Goal: Information Seeking & Learning: Learn about a topic

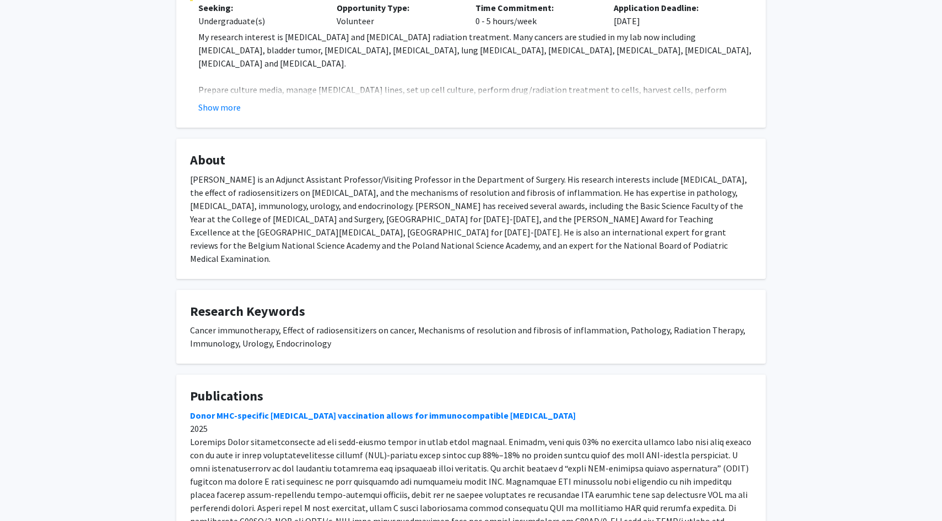
scroll to position [421, 0]
click at [227, 102] on button "Show more" at bounding box center [219, 108] width 42 height 13
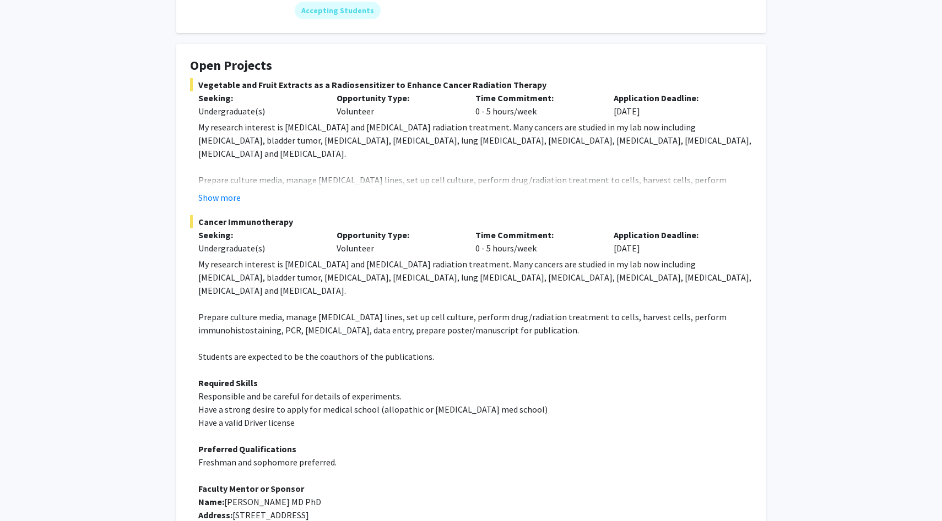
scroll to position [189, 0]
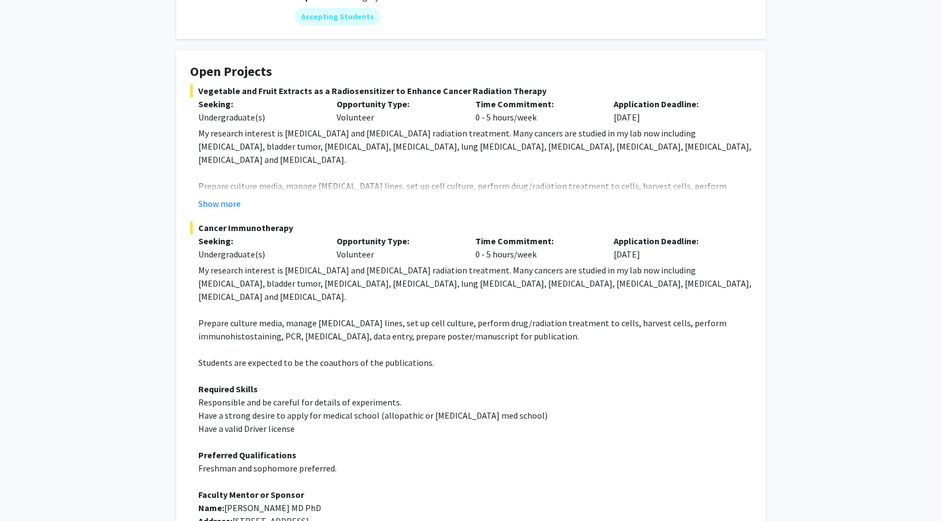
click at [219, 180] on fg-read-more "My research interest is [MEDICAL_DATA] and [MEDICAL_DATA] radiation treatment. …" at bounding box center [471, 169] width 562 height 84
click at [224, 197] on button "Show more" at bounding box center [219, 203] width 42 height 13
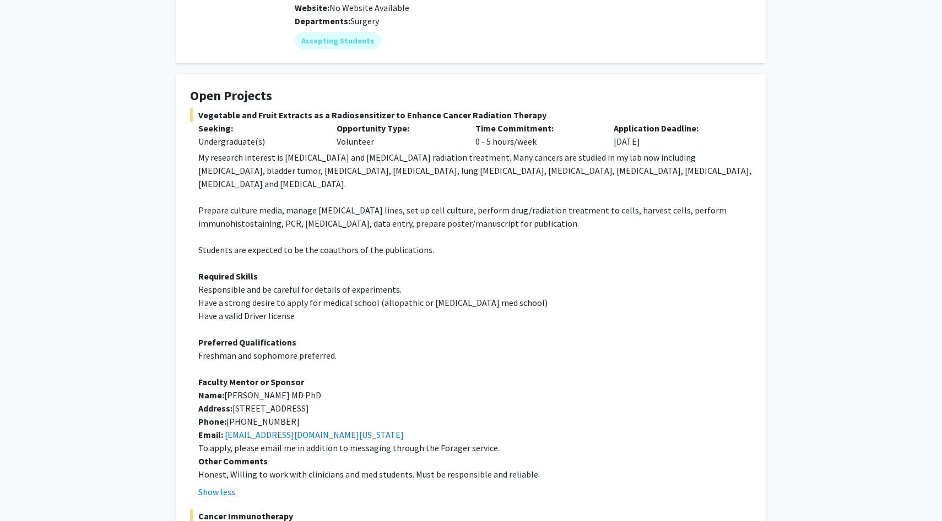
scroll to position [166, 0]
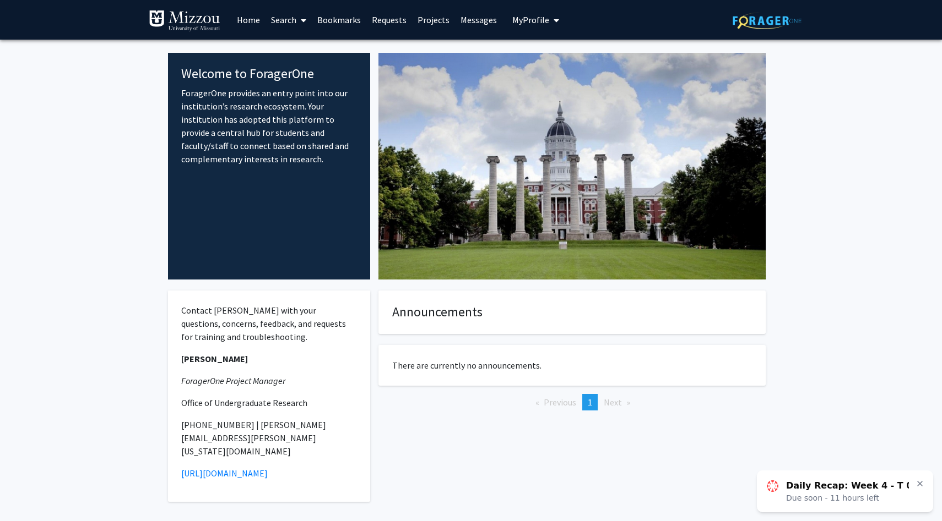
click at [250, 24] on link "Home" at bounding box center [248, 20] width 34 height 39
click at [297, 19] on span at bounding box center [301, 20] width 10 height 39
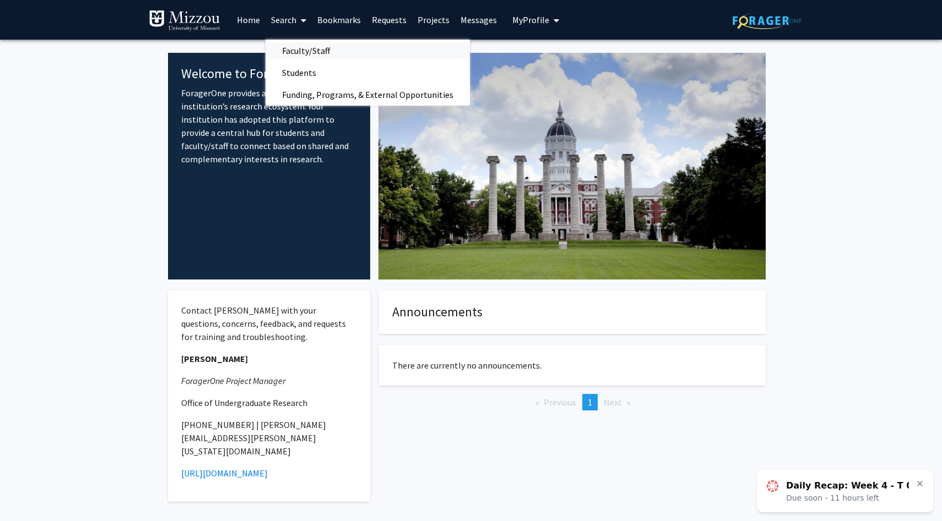
click at [298, 51] on span "Faculty/Staff" at bounding box center [305, 51] width 81 height 22
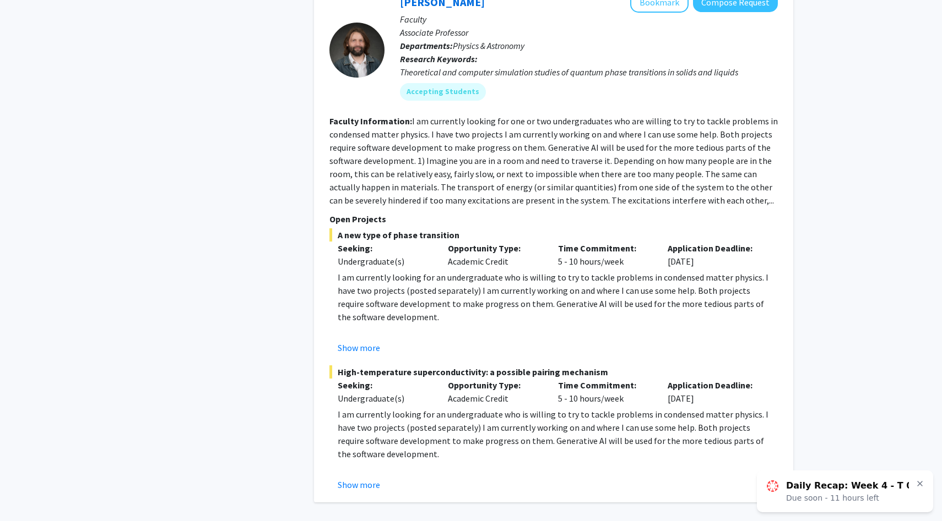
scroll to position [4885, 0]
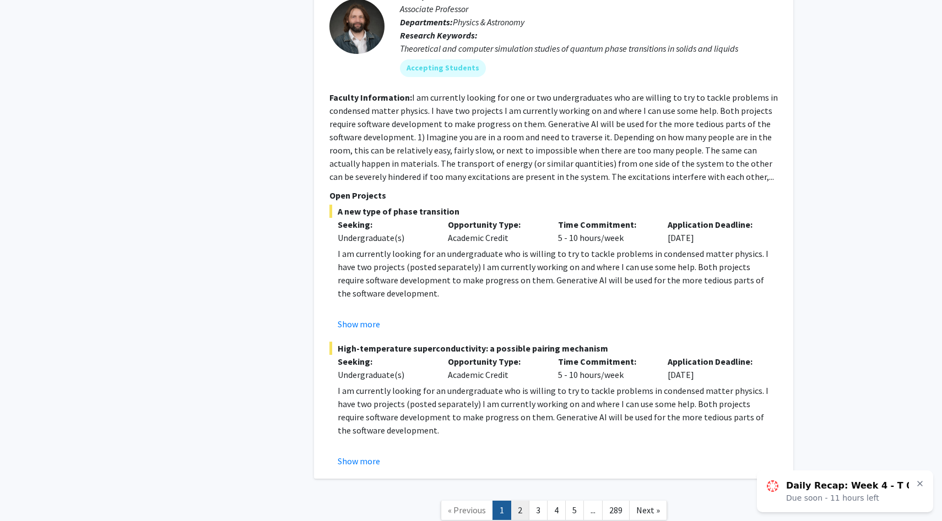
click at [516, 501] on link "2" at bounding box center [519, 510] width 19 height 19
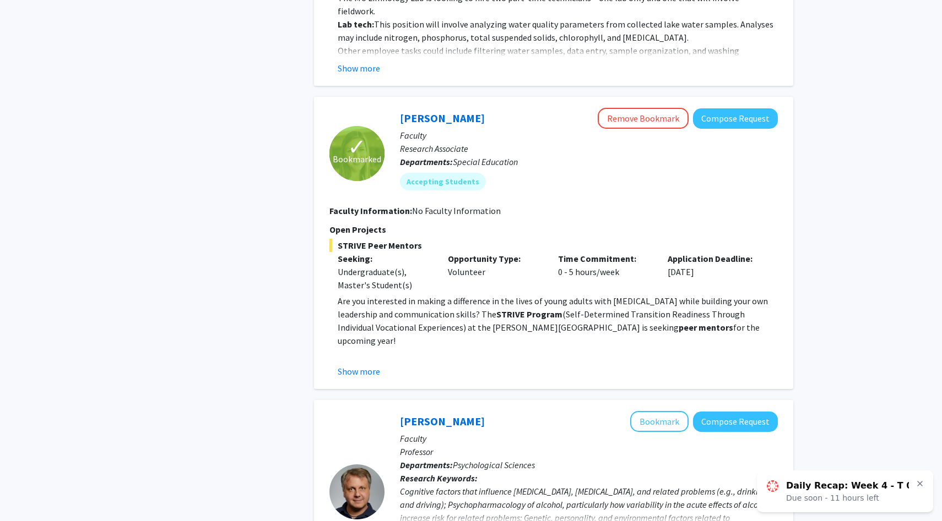
scroll to position [804, 0]
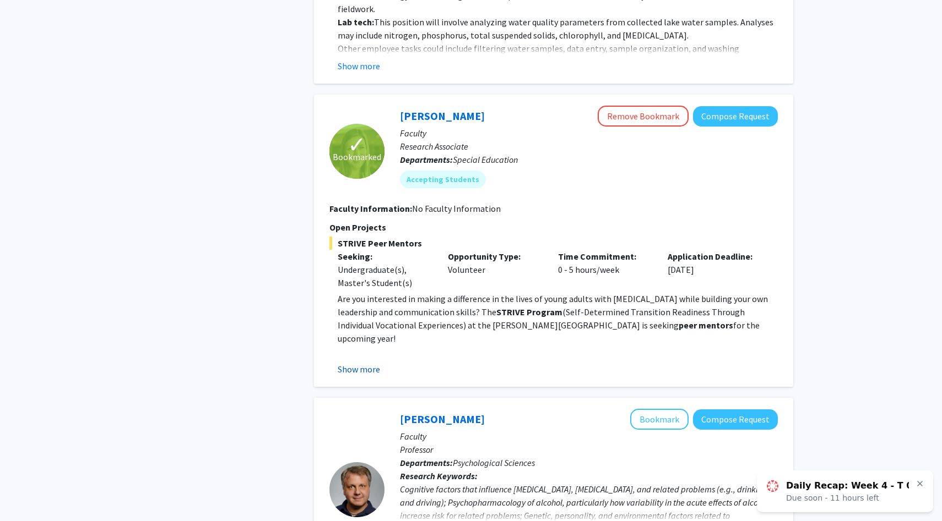
click at [362, 363] on button "Show more" at bounding box center [359, 369] width 42 height 13
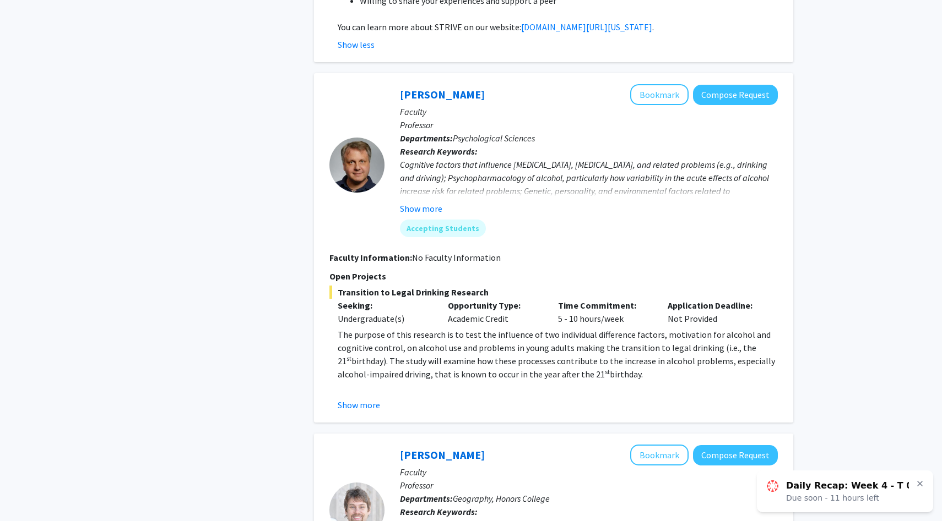
scroll to position [1312, 0]
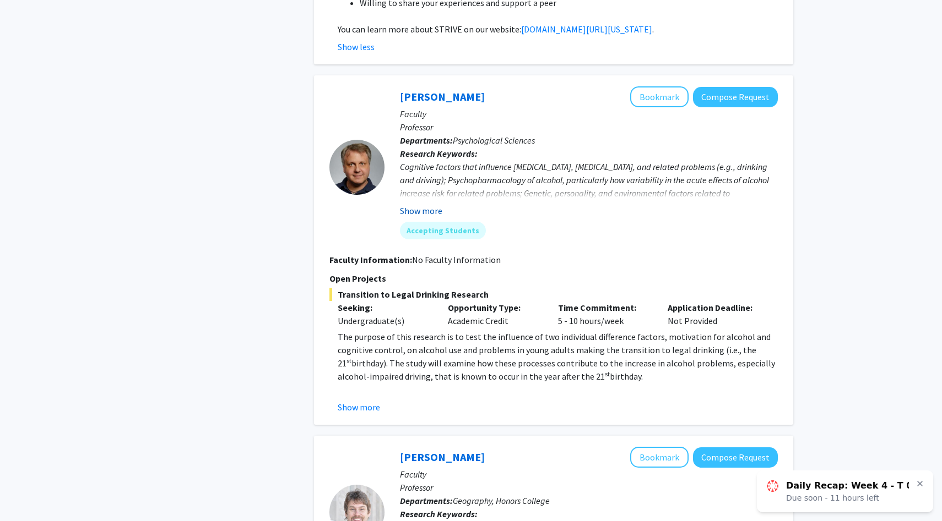
click at [433, 204] on button "Show more" at bounding box center [421, 210] width 42 height 13
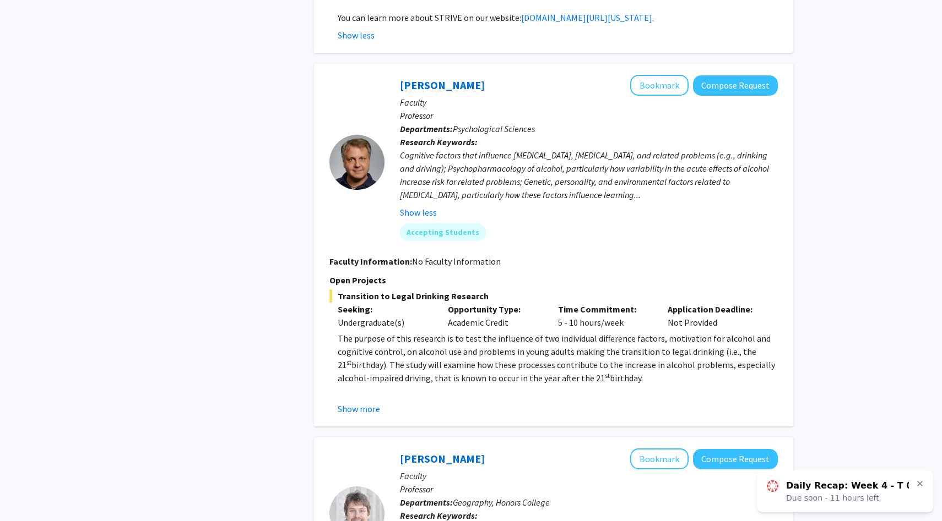
scroll to position [1328, 0]
